Goal: Information Seeking & Learning: Find specific fact

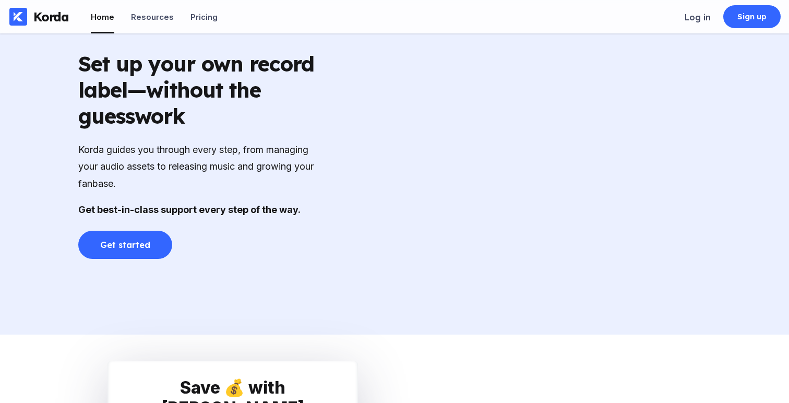
scroll to position [1491, 0]
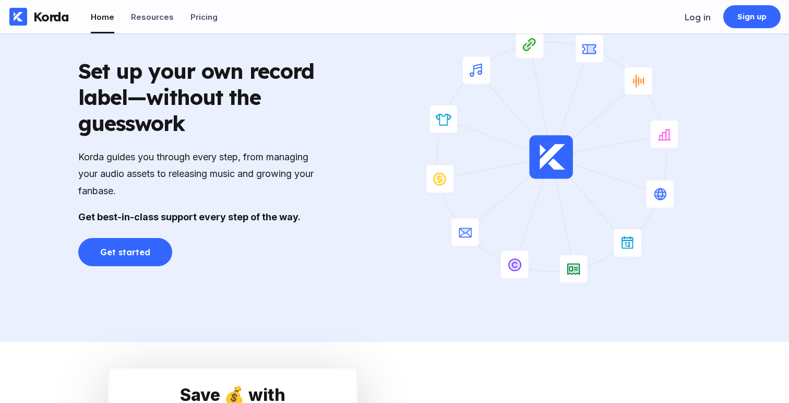
click at [264, 179] on div "Korda guides you through every step, from managing your audio assets to releasi…" at bounding box center [198, 174] width 240 height 51
click at [264, 194] on div "Korda guides you through every step, from managing your audio assets to releasi…" at bounding box center [198, 174] width 240 height 51
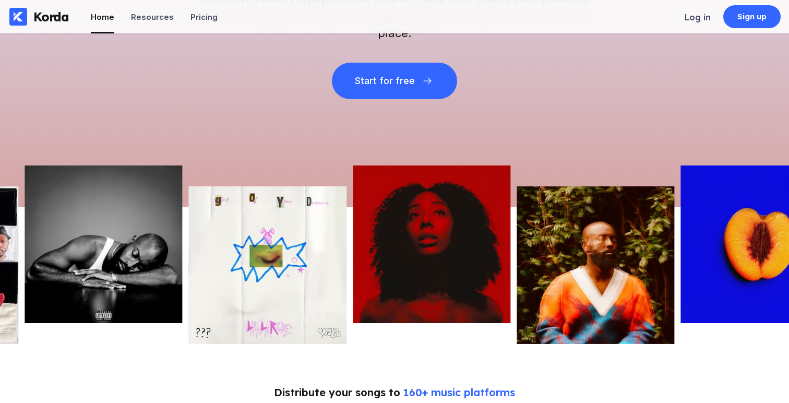
scroll to position [0, 0]
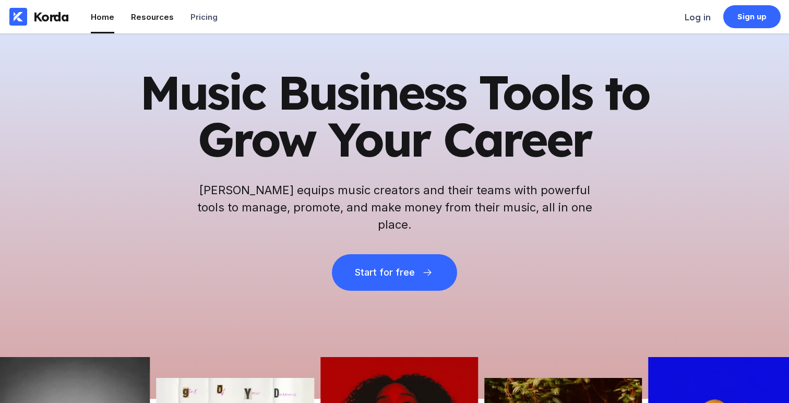
click at [158, 18] on div "Resources" at bounding box center [152, 17] width 43 height 10
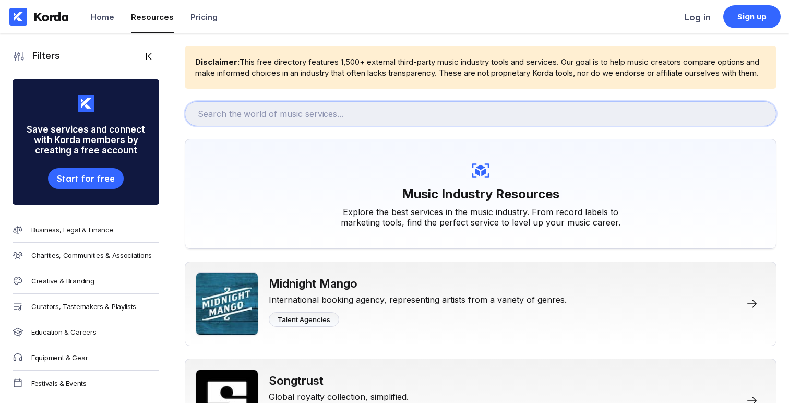
click at [355, 118] on input "text" at bounding box center [481, 113] width 592 height 25
type input "kosign"
click at [350, 126] on input "kosign" at bounding box center [481, 113] width 592 height 25
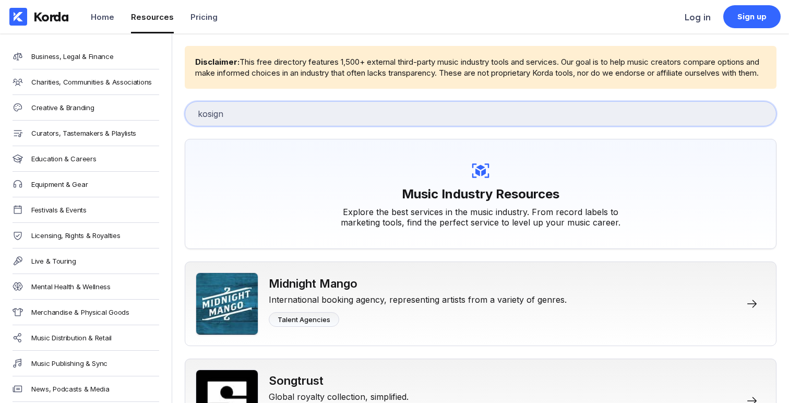
scroll to position [190, 0]
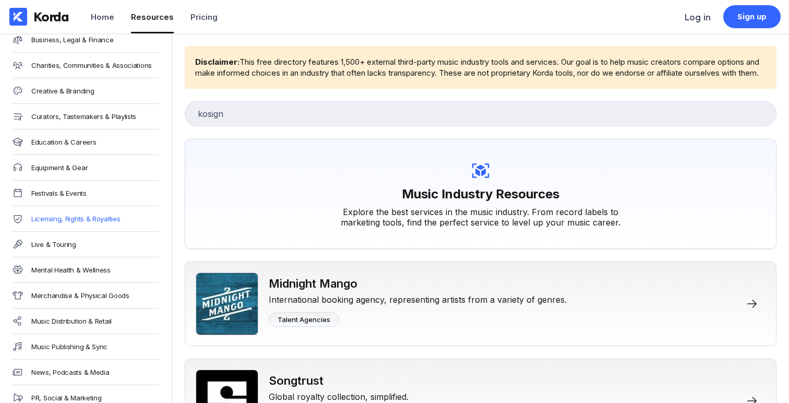
click at [113, 219] on div "Licensing, Rights & Royalties" at bounding box center [75, 219] width 89 height 8
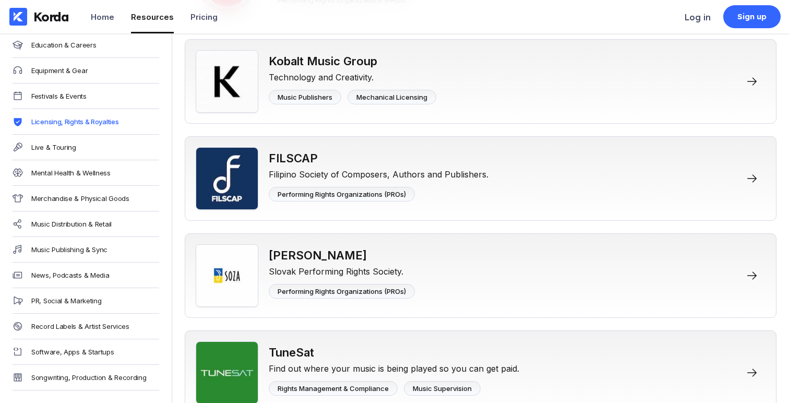
scroll to position [5094, 0]
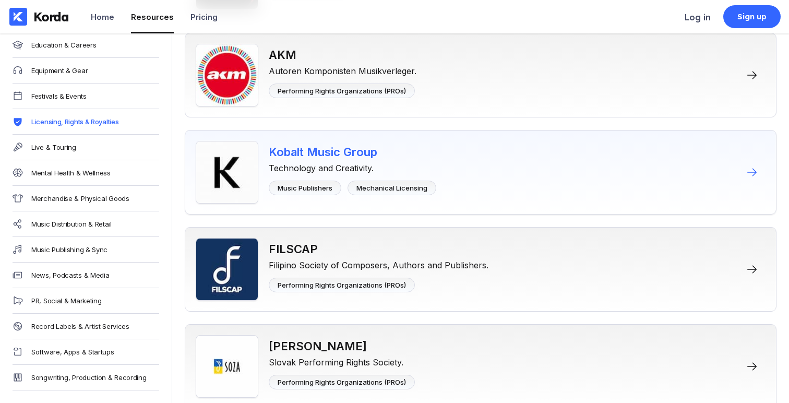
click at [312, 159] on div "Kobalt Music Group" at bounding box center [353, 152] width 168 height 14
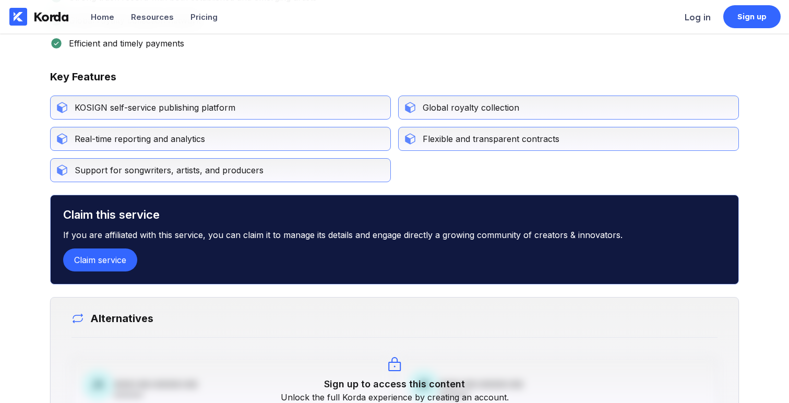
scroll to position [655, 0]
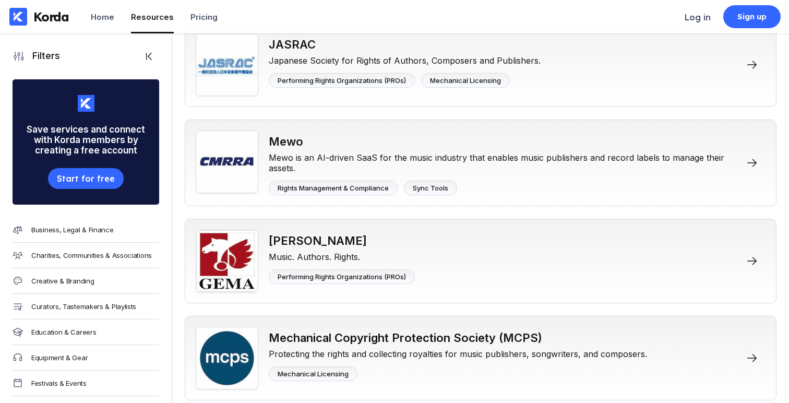
scroll to position [7748, 0]
